Goal: Task Accomplishment & Management: Use online tool/utility

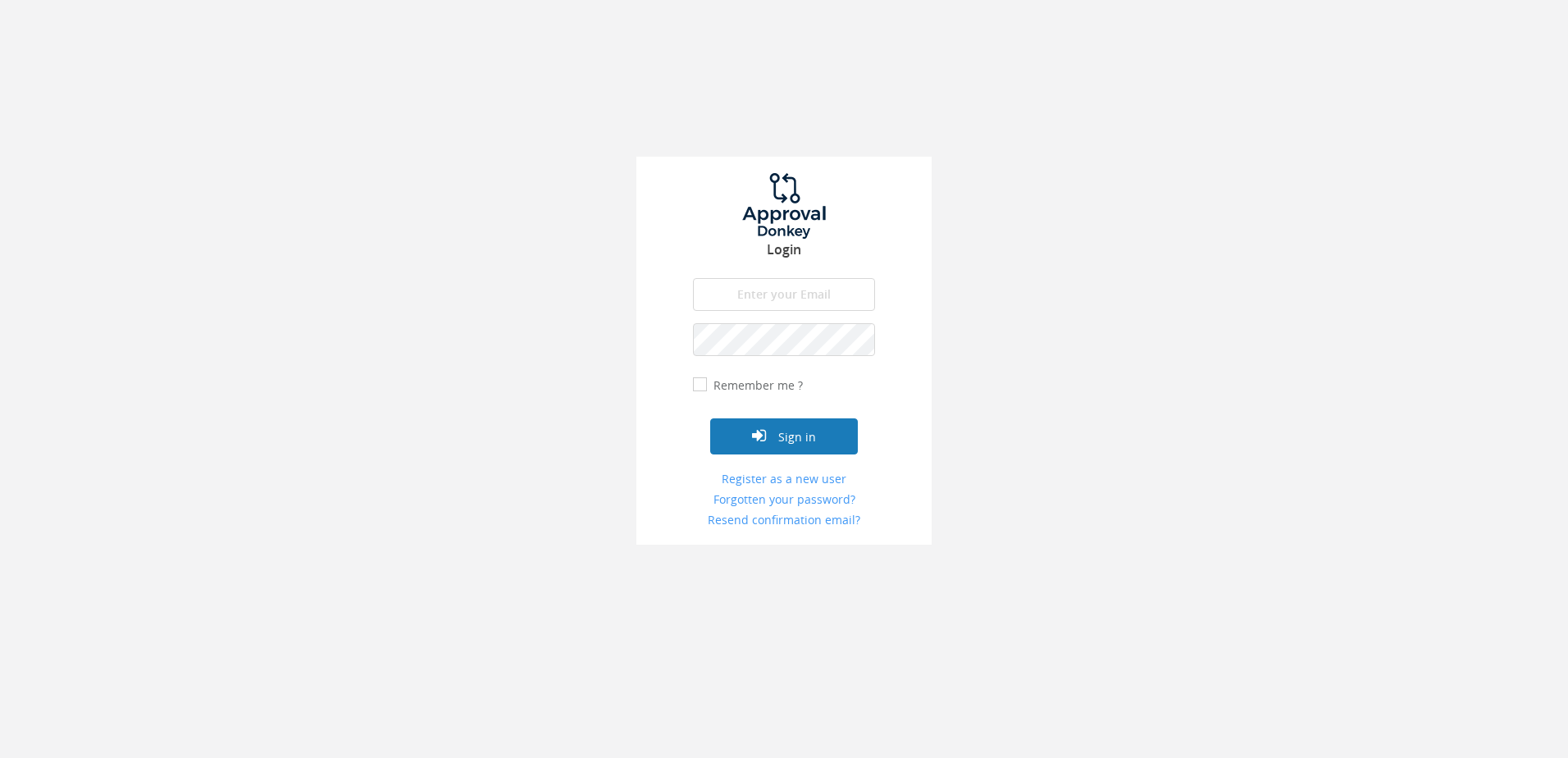
type input "[PERSON_NAME][EMAIL_ADDRESS][DOMAIN_NAME]"
click at [801, 434] on button "Sign in" at bounding box center [784, 436] width 147 height 36
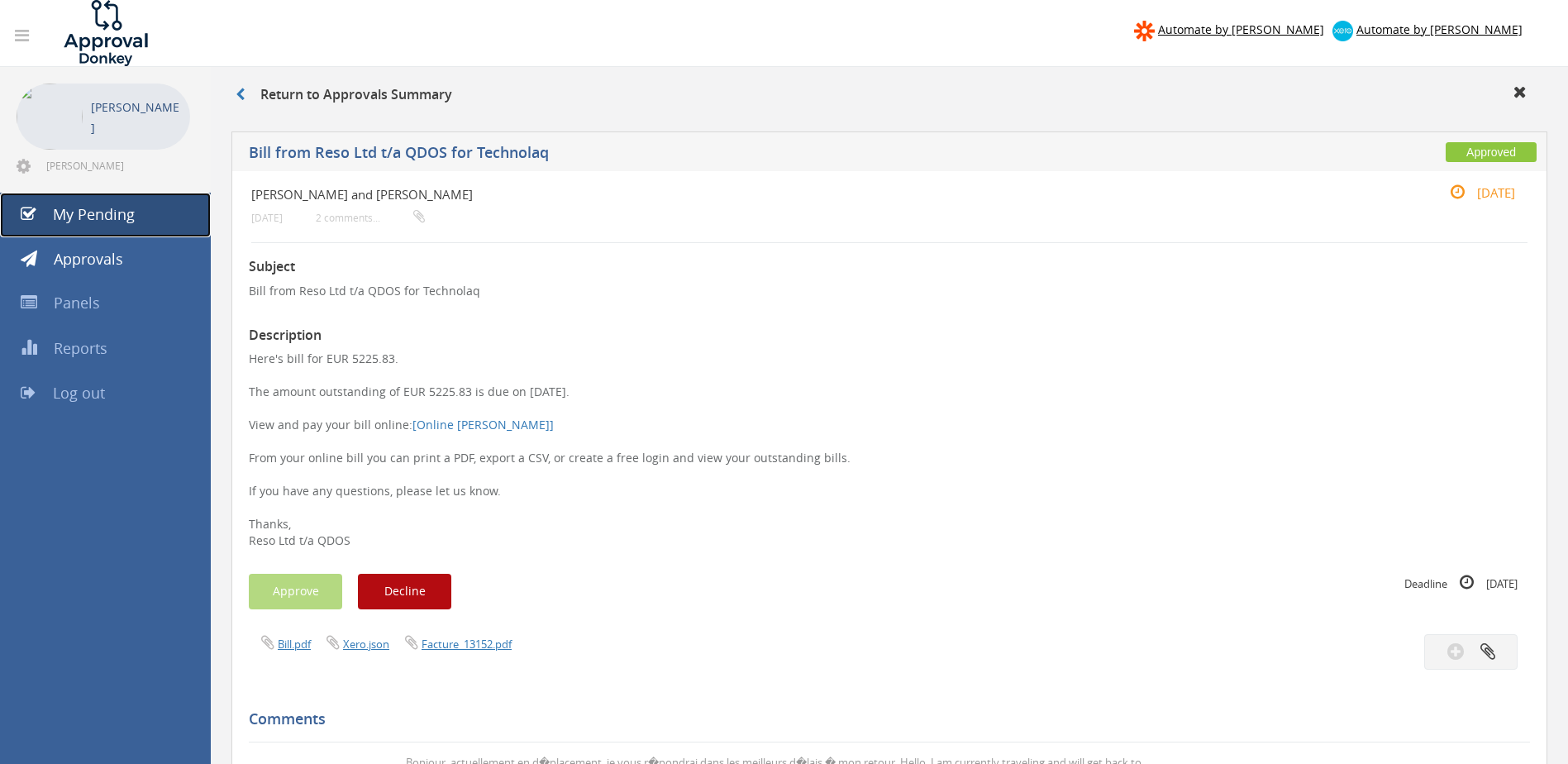
click at [164, 222] on link "My Pending" at bounding box center [105, 215] width 211 height 45
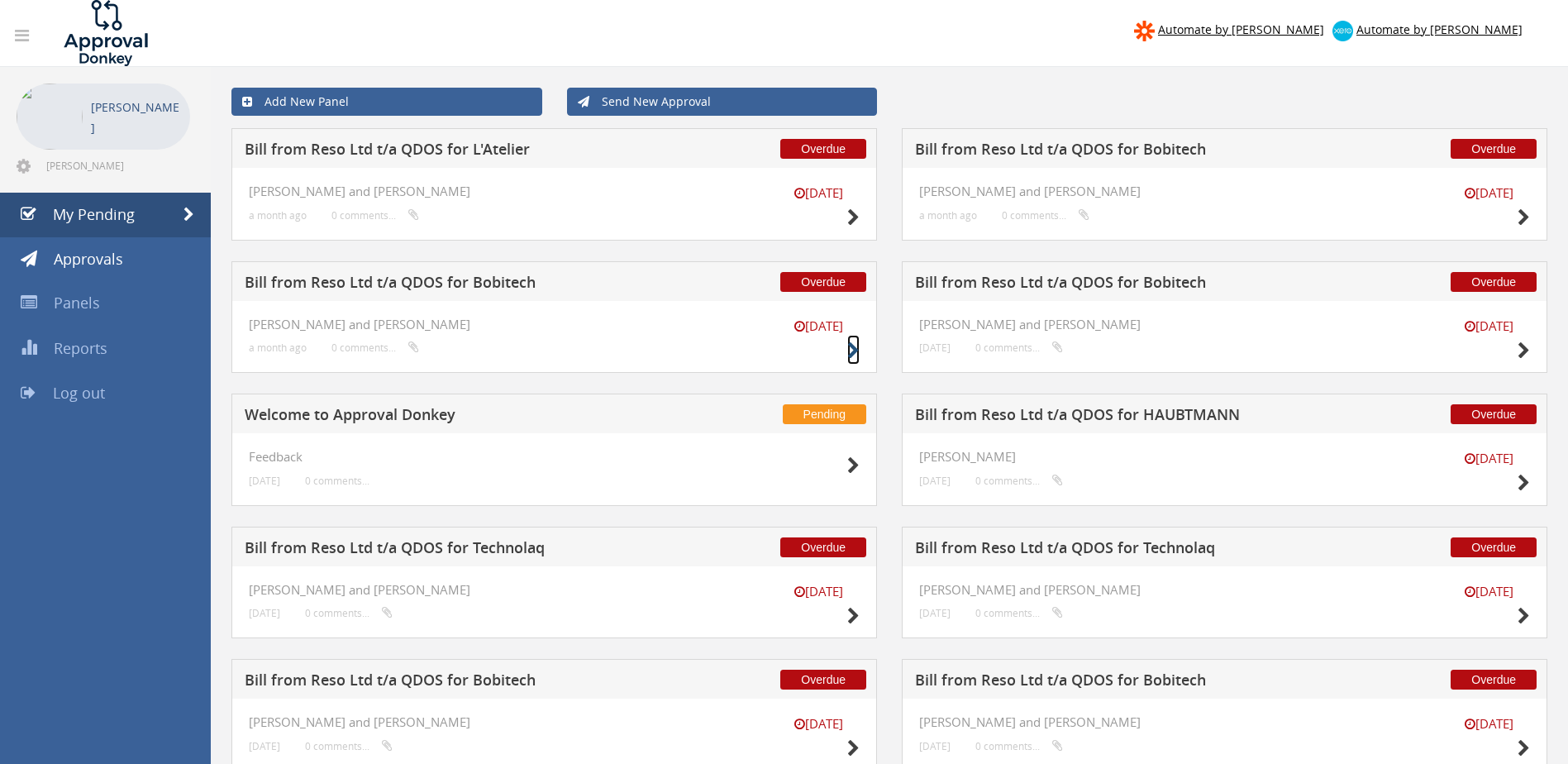
click at [851, 348] on icon at bounding box center [854, 351] width 13 height 18
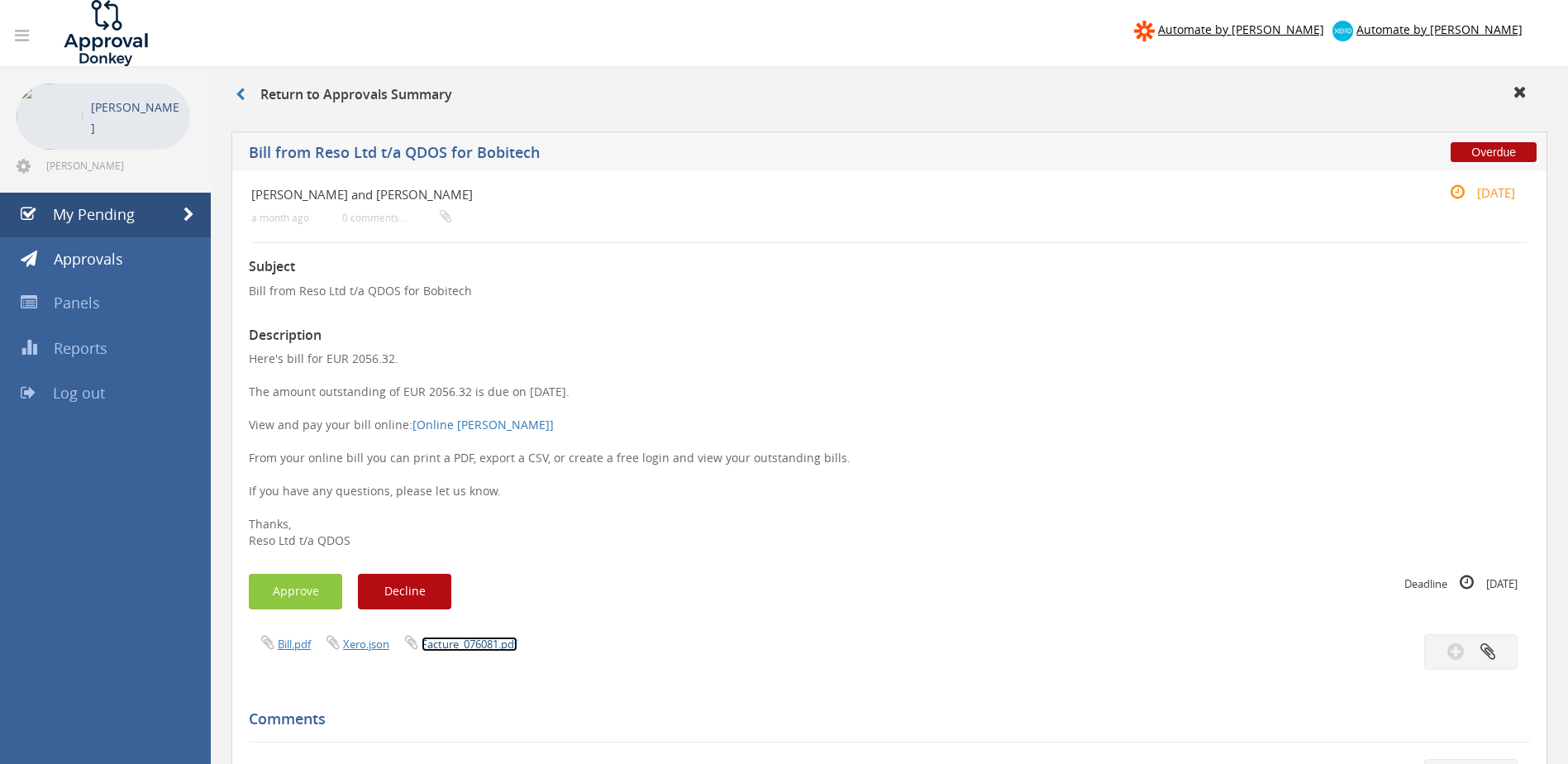
click at [494, 641] on link "Facture_076081.pdf" at bounding box center [469, 643] width 96 height 15
click at [299, 600] on button "Approve" at bounding box center [296, 592] width 93 height 36
